Goal: Use online tool/utility: Utilize a website feature to perform a specific function

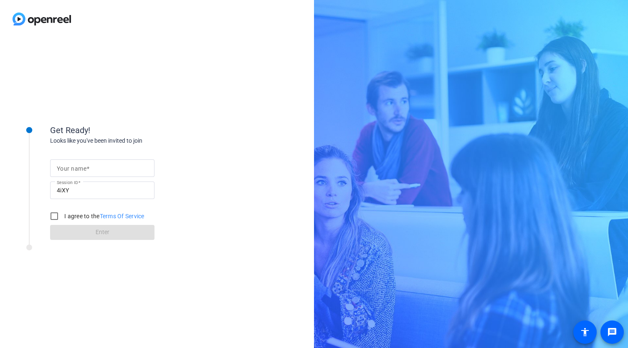
click at [125, 172] on input "Your name" at bounding box center [102, 168] width 91 height 10
type input "[PERSON_NAME]"
click at [89, 211] on div "I agree to the Terms Of Service" at bounding box center [95, 216] width 99 height 17
click at [76, 213] on label "I agree to the Terms Of Service" at bounding box center [104, 216] width 82 height 8
click at [48, 213] on input "I agree to the Terms Of Service" at bounding box center [54, 216] width 17 height 17
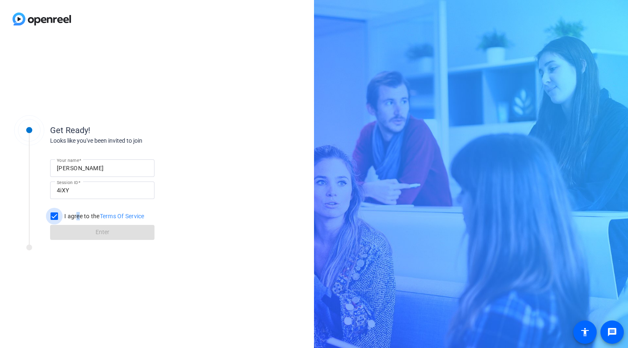
checkbox input "true"
click at [85, 232] on span at bounding box center [102, 233] width 104 height 20
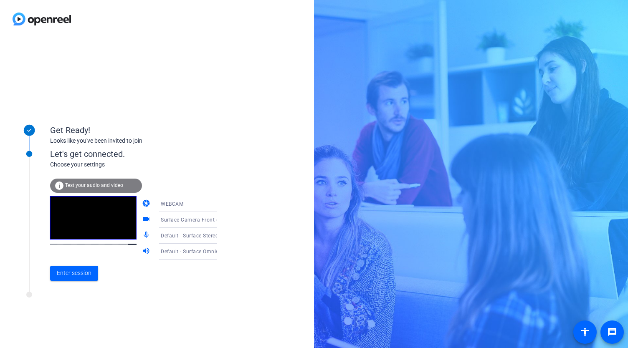
click at [100, 184] on span "Test your audio and video" at bounding box center [94, 185] width 58 height 6
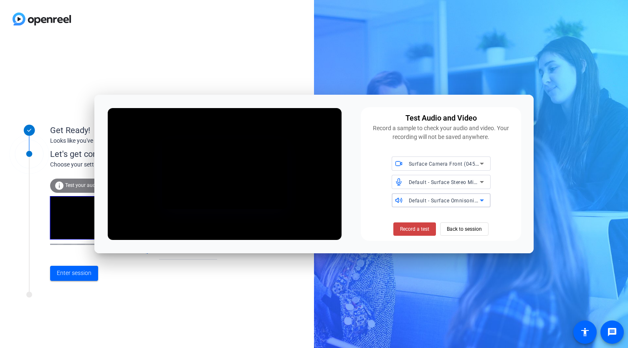
click at [477, 204] on icon at bounding box center [482, 200] width 10 height 10
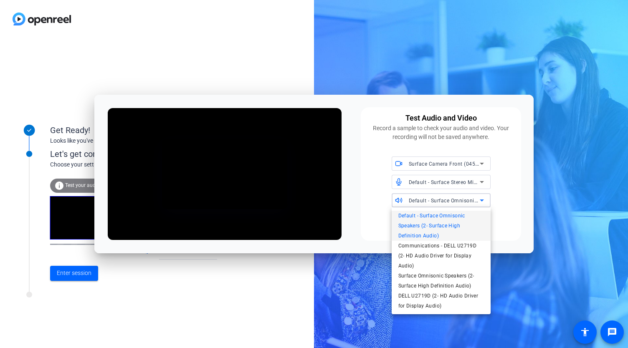
click at [505, 61] on div at bounding box center [314, 174] width 628 height 348
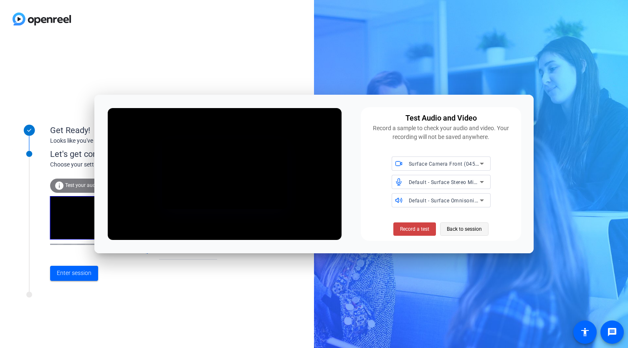
click at [455, 231] on span "Back to session" at bounding box center [464, 229] width 35 height 16
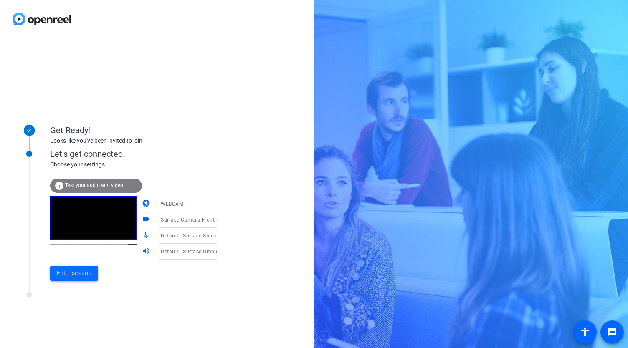
click at [88, 274] on span "Enter session" at bounding box center [74, 273] width 35 height 9
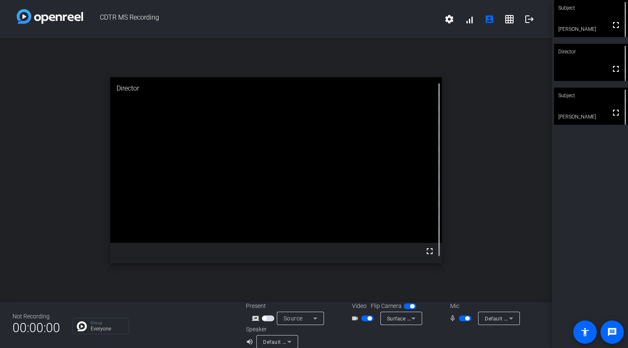
click at [459, 320] on button "button" at bounding box center [465, 319] width 13 height 6
click at [459, 319] on span "button" at bounding box center [461, 319] width 4 height 4
click at [465, 318] on span "button" at bounding box center [467, 319] width 4 height 4
click at [465, 320] on span "button" at bounding box center [465, 319] width 13 height 6
click at [462, 320] on span "button" at bounding box center [465, 319] width 13 height 6
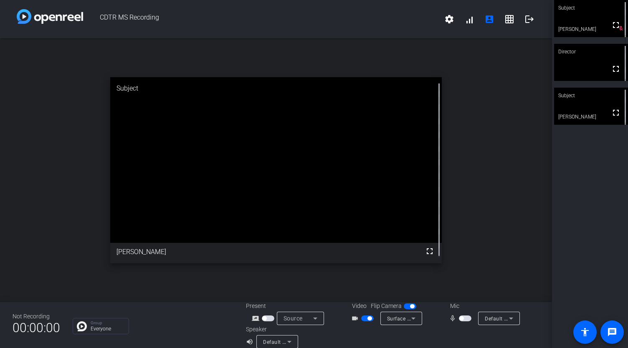
click at [463, 318] on span "button" at bounding box center [465, 319] width 13 height 6
click at [465, 318] on span "button" at bounding box center [467, 319] width 4 height 4
click at [364, 317] on span "button" at bounding box center [367, 319] width 13 height 6
click at [459, 317] on span "button" at bounding box center [461, 319] width 4 height 4
click at [368, 320] on span "button" at bounding box center [367, 319] width 13 height 6
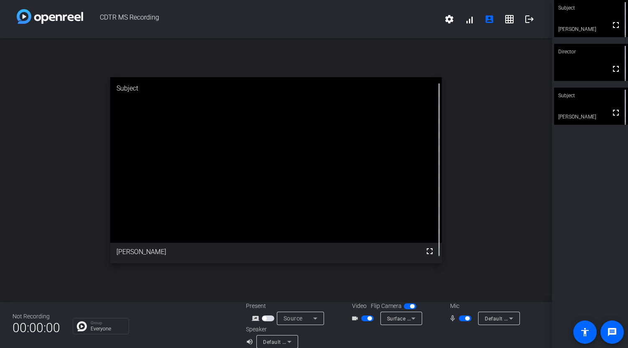
click at [461, 320] on span "button" at bounding box center [465, 319] width 13 height 6
click at [364, 316] on span "button" at bounding box center [367, 319] width 13 height 6
click at [463, 318] on span "button" at bounding box center [465, 319] width 13 height 6
click at [362, 316] on span "button" at bounding box center [367, 319] width 13 height 6
click at [347, 25] on span "CDTR MS Recording" at bounding box center [261, 19] width 356 height 20
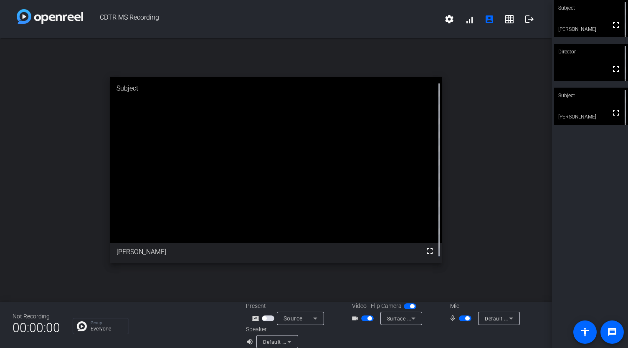
click at [459, 320] on span "button" at bounding box center [465, 319] width 13 height 6
click at [461, 319] on span "button" at bounding box center [465, 319] width 13 height 6
click at [465, 318] on span "button" at bounding box center [467, 319] width 4 height 4
click at [461, 320] on span "button" at bounding box center [465, 319] width 13 height 6
click at [460, 317] on span "button" at bounding box center [465, 319] width 13 height 6
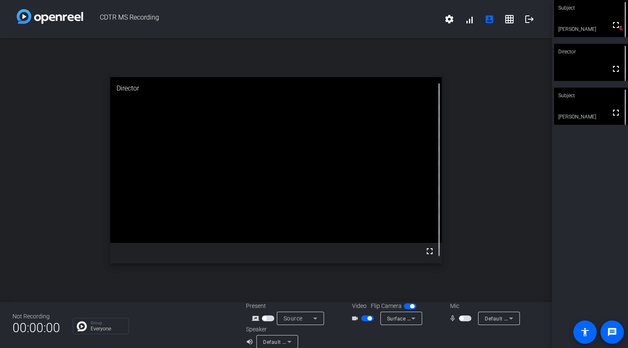
click at [462, 321] on span "button" at bounding box center [465, 319] width 13 height 6
